Goal: Information Seeking & Learning: Find specific fact

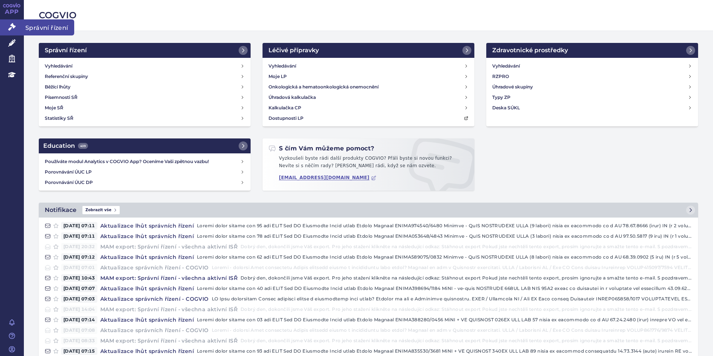
click at [12, 25] on icon at bounding box center [11, 26] width 7 height 7
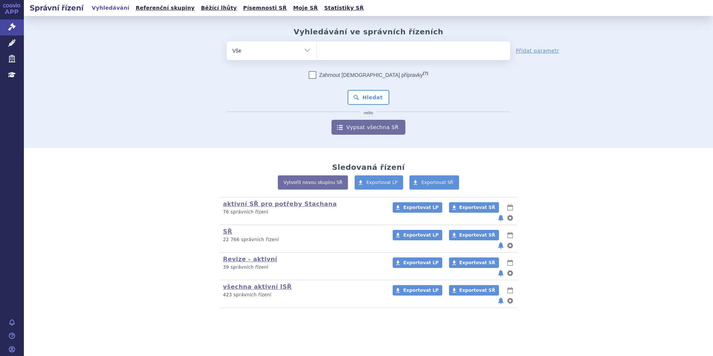
click at [334, 51] on ul at bounding box center [412, 49] width 193 height 16
click at [316, 51] on select at bounding box center [316, 50] width 0 height 19
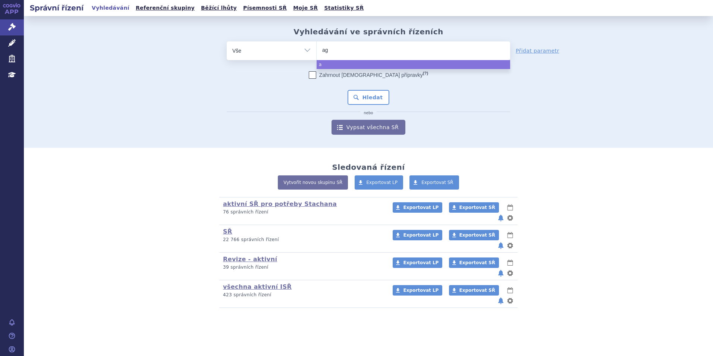
type input "aga"
type input "agamr"
type input "agamree"
select select "agamree"
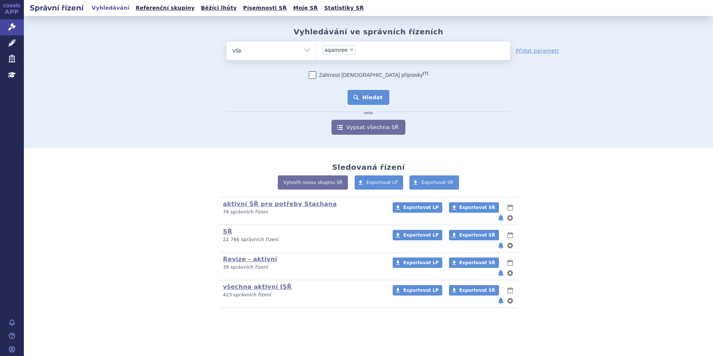
click at [377, 95] on button "Hledat" at bounding box center [368, 97] width 42 height 15
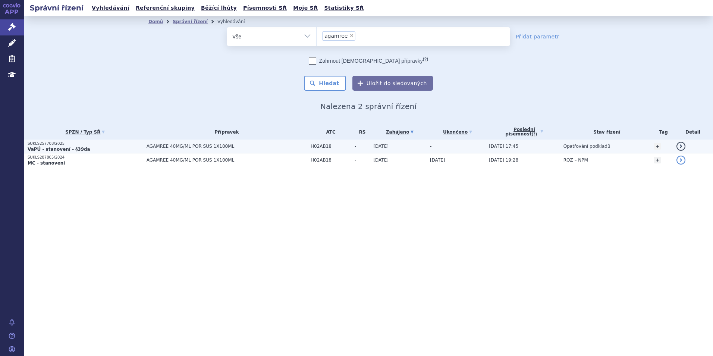
click at [135, 145] on p "SUKLS257708/2025" at bounding box center [85, 143] width 115 height 5
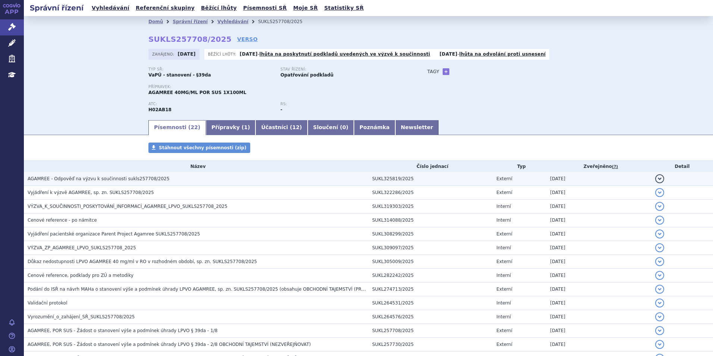
click at [245, 177] on h3 "AGAMREE - Odpověď na výzvu k součinnosti sukls257708/2025" at bounding box center [198, 178] width 341 height 7
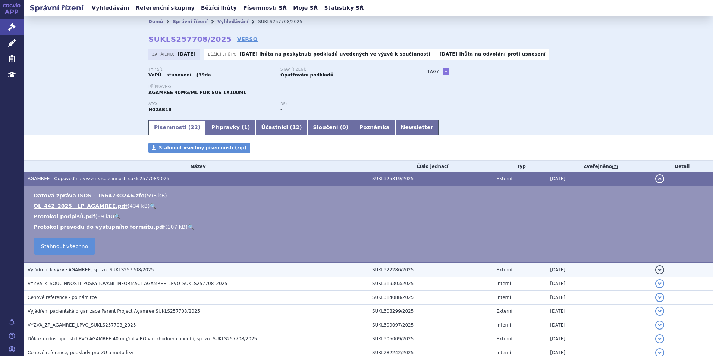
click at [156, 271] on h3 "Vyjádření k výzvě AGAMREE, sp. zn. SUKLS257708/2025" at bounding box center [198, 269] width 341 height 7
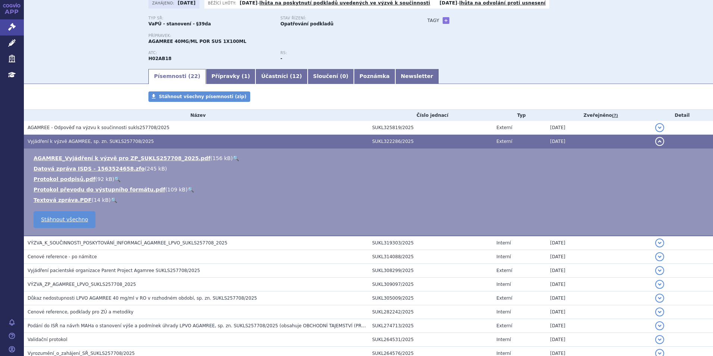
scroll to position [75, 0]
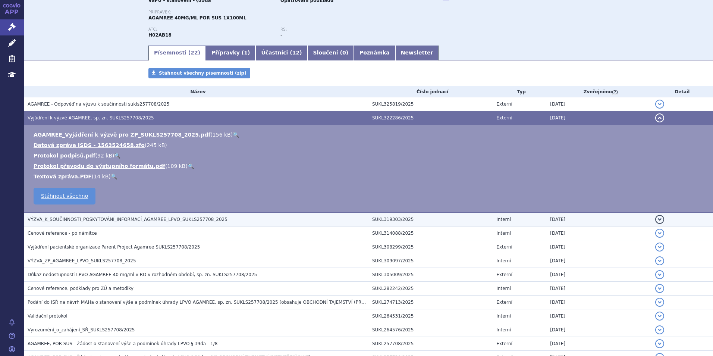
click at [129, 219] on span "VÝZVA_K_SOUČINNOSTI_POSKYTOVÁNÍ_INFORMACÍ_AGAMREE_LPVO_SUKLS257708_2025" at bounding box center [128, 219] width 200 height 5
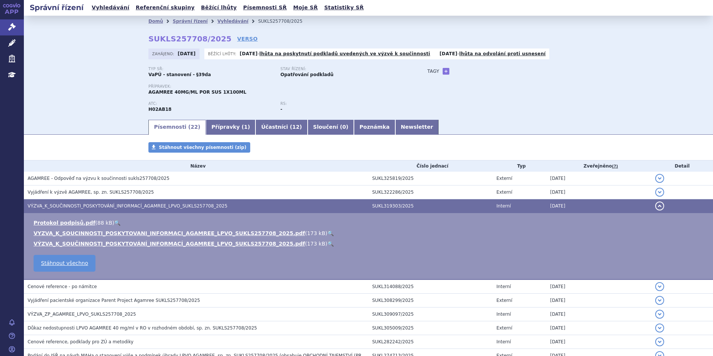
scroll to position [0, 0]
click at [327, 234] on link "🔍" at bounding box center [330, 233] width 6 height 6
